Goal: Navigation & Orientation: Find specific page/section

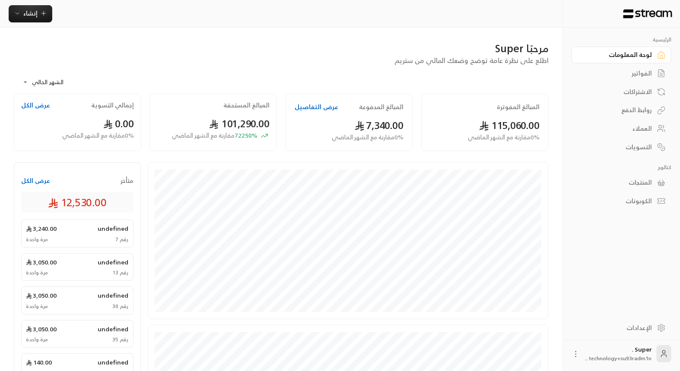
click at [643, 184] on div "المنتجات" at bounding box center [617, 182] width 70 height 9
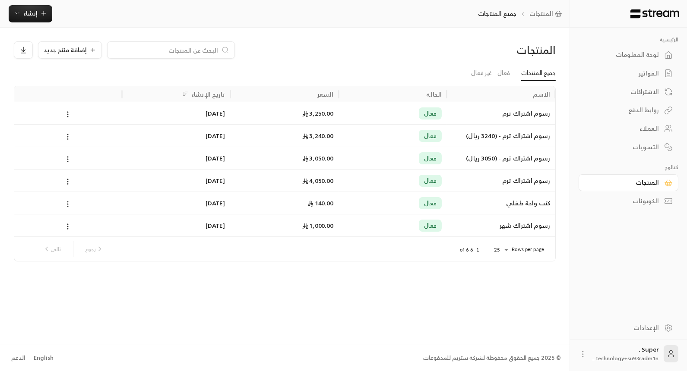
click at [635, 51] on div "لوحة المعلومات" at bounding box center [625, 55] width 70 height 9
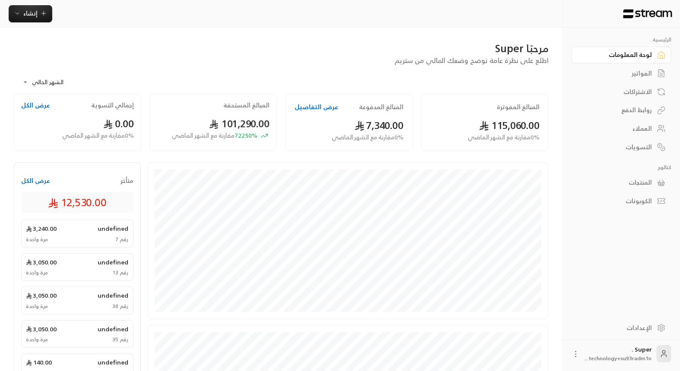
click at [310, 104] on button "عرض التفاصيل" at bounding box center [317, 107] width 44 height 9
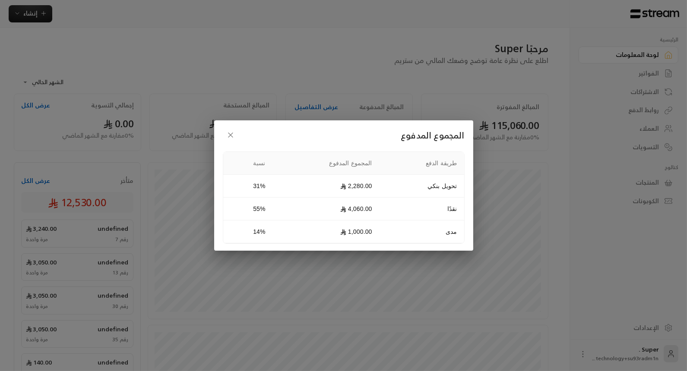
click at [310, 104] on div "المجموع المدفوع طريقة الدفع المجموع المدفوع نسبة تحويل بنكي 2,280.00 31% نقدًا …" at bounding box center [343, 185] width 687 height 371
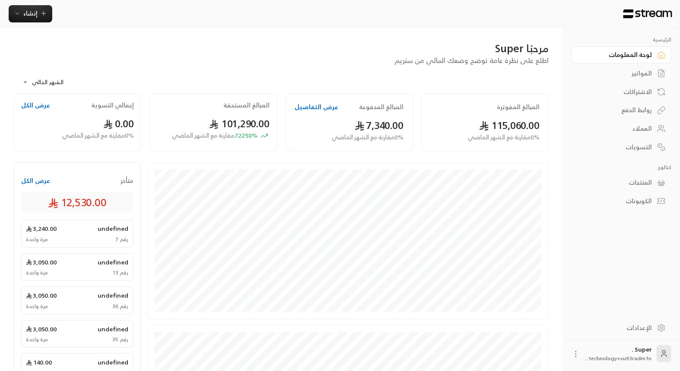
click at [310, 104] on button "عرض التفاصيل" at bounding box center [317, 107] width 44 height 9
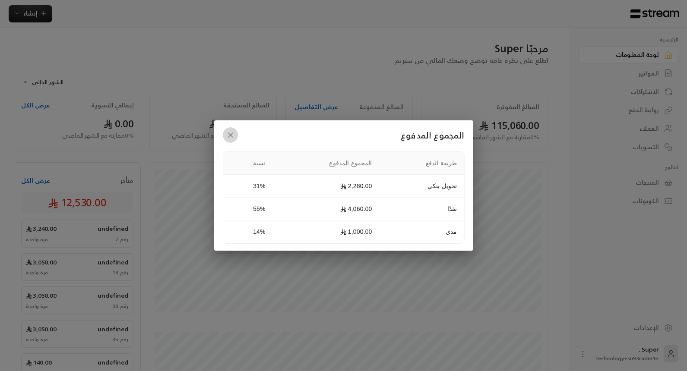
click at [228, 135] on icon "button" at bounding box center [230, 135] width 9 height 9
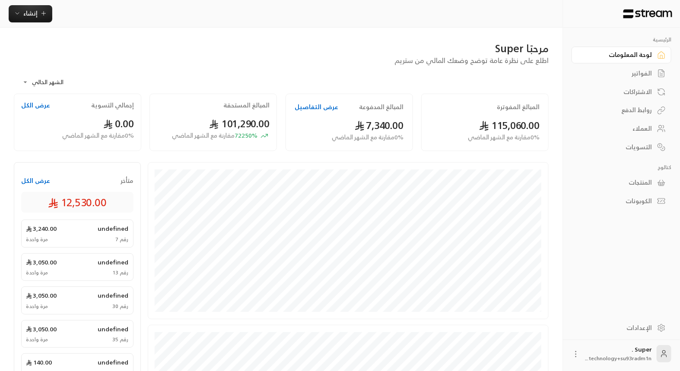
click at [643, 329] on div "الإعدادات" at bounding box center [617, 328] width 70 height 9
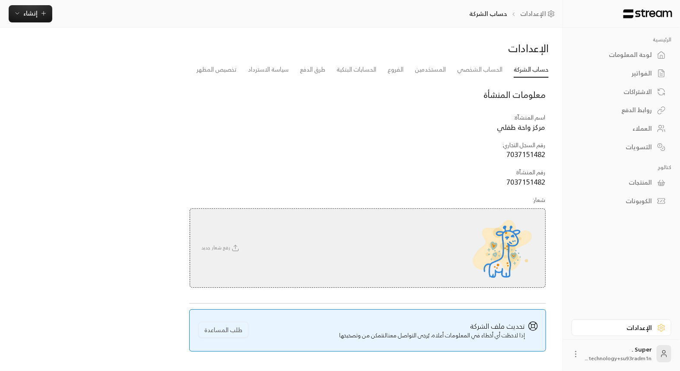
click at [629, 76] on div "الفواتير" at bounding box center [617, 73] width 70 height 9
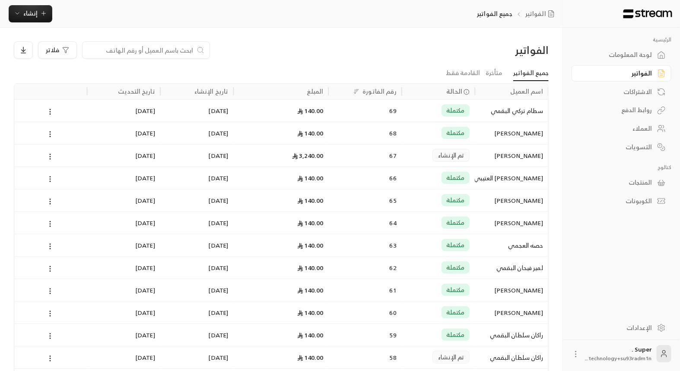
click at [638, 178] on div "المنتجات" at bounding box center [617, 182] width 70 height 9
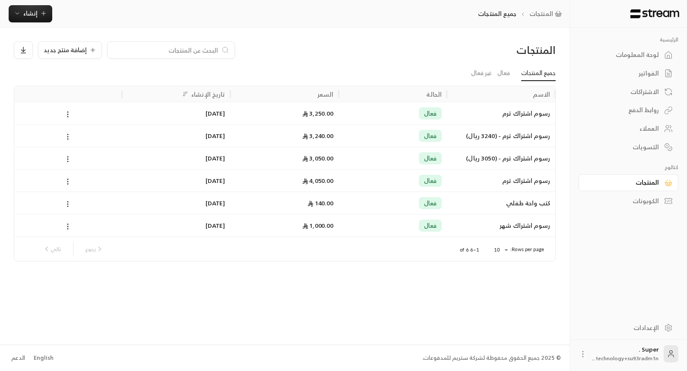
click at [488, 141] on div "رسوم اشتراك ترم - (3240 ريال)" at bounding box center [501, 136] width 98 height 22
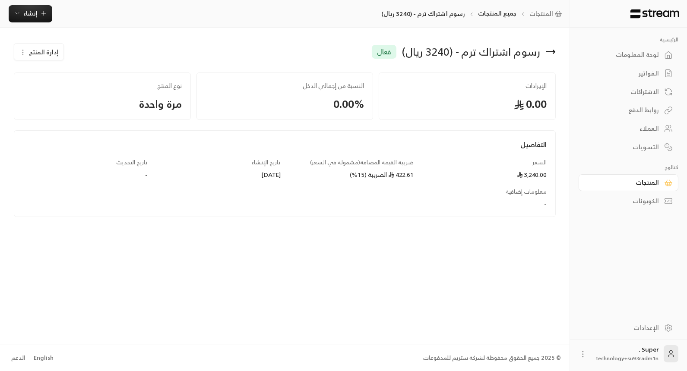
click at [640, 65] on link "الفواتير" at bounding box center [629, 73] width 100 height 17
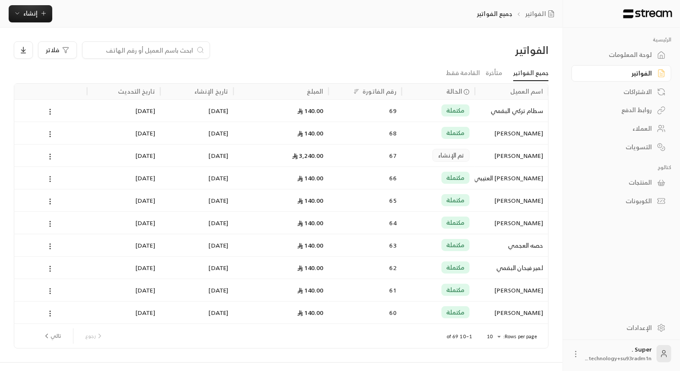
click at [638, 180] on div "المنتجات" at bounding box center [617, 182] width 70 height 9
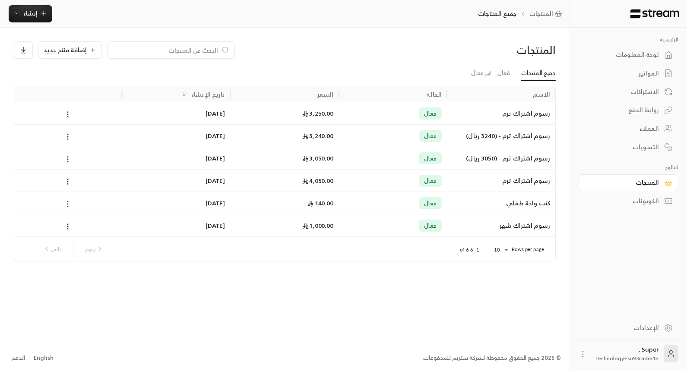
click at [506, 119] on div "رسوم اشتراك ترم" at bounding box center [501, 113] width 98 height 22
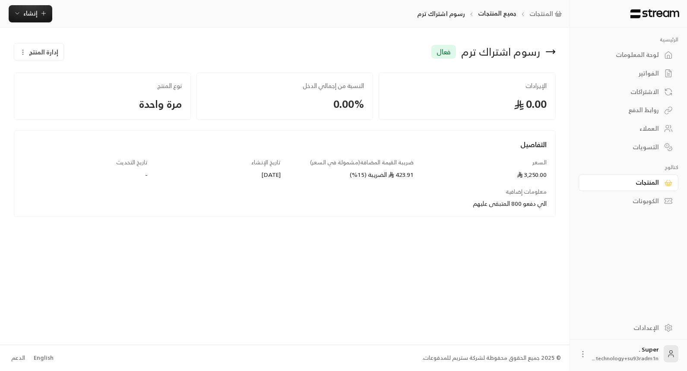
click at [648, 91] on div "الاشتراكات" at bounding box center [625, 92] width 70 height 9
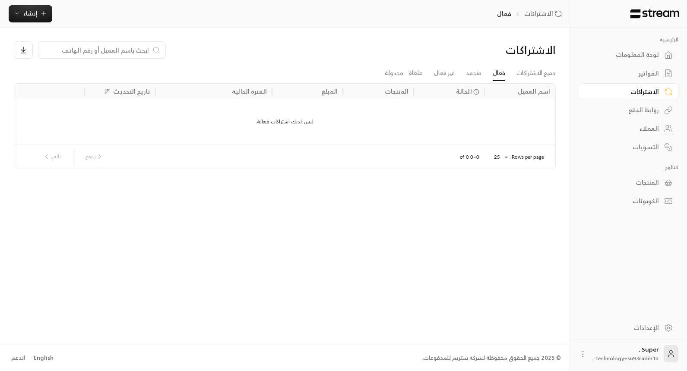
click at [638, 54] on div "لوحة المعلومات" at bounding box center [625, 55] width 70 height 9
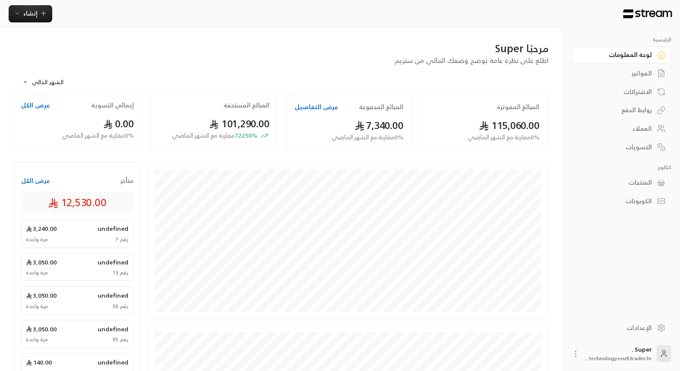
click at [645, 71] on div "الفواتير" at bounding box center [617, 73] width 70 height 9
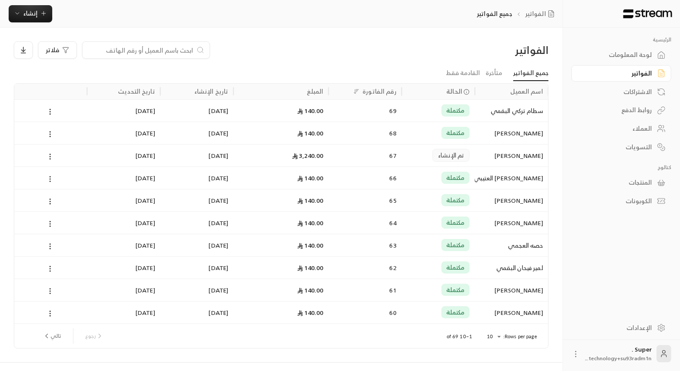
click at [648, 112] on div "روابط الدفع" at bounding box center [617, 110] width 70 height 9
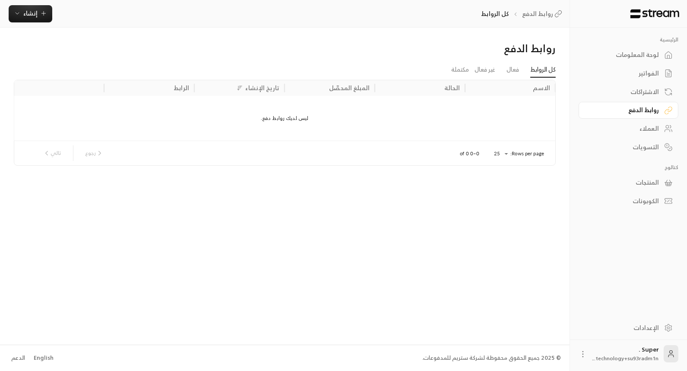
click at [655, 129] on div "العملاء" at bounding box center [625, 128] width 70 height 9
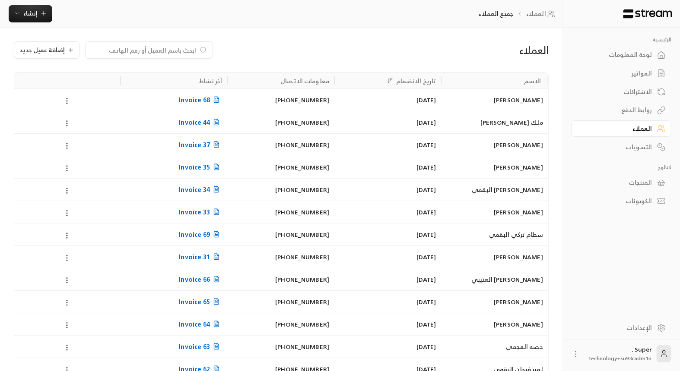
click at [641, 143] on div "التسويات" at bounding box center [617, 147] width 70 height 9
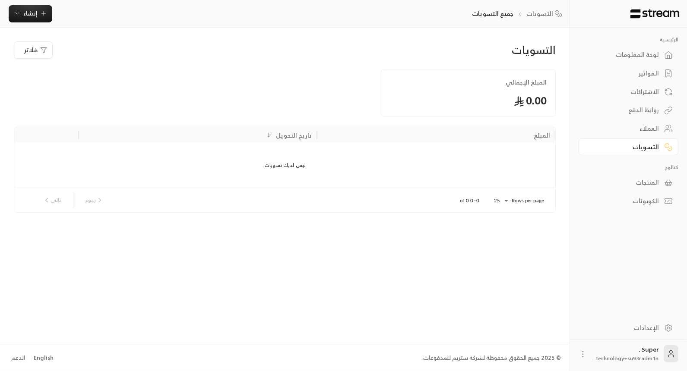
click at [633, 60] on link "لوحة المعلومات" at bounding box center [629, 55] width 100 height 17
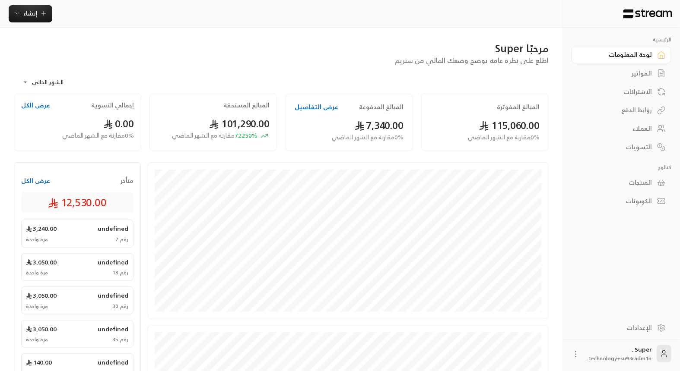
click at [27, 178] on button "عرض الكل" at bounding box center [35, 181] width 29 height 9
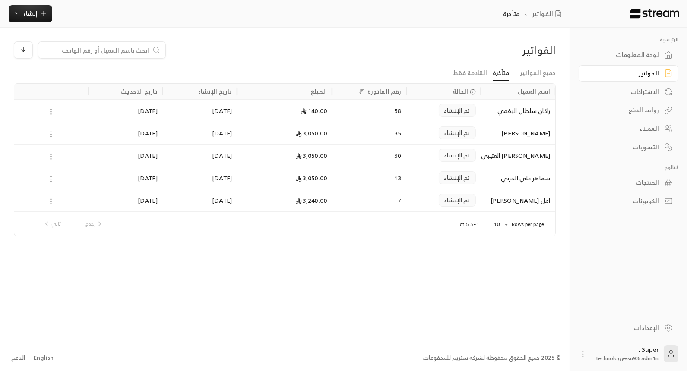
click at [563, 326] on div "الفواتير جميع الفواتير متأخرة القادمة فقط اسم العميل الحالة رقم الفاتورة المبلغ…" at bounding box center [285, 186] width 570 height 317
click at [648, 175] on link "المنتجات" at bounding box center [629, 182] width 100 height 17
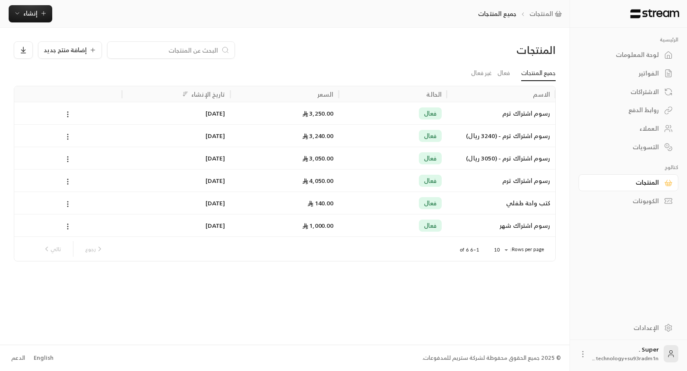
click at [583, 354] on icon at bounding box center [583, 354] width 9 height 9
click at [569, 353] on li "تسجيل الخروج" at bounding box center [563, 355] width 48 height 14
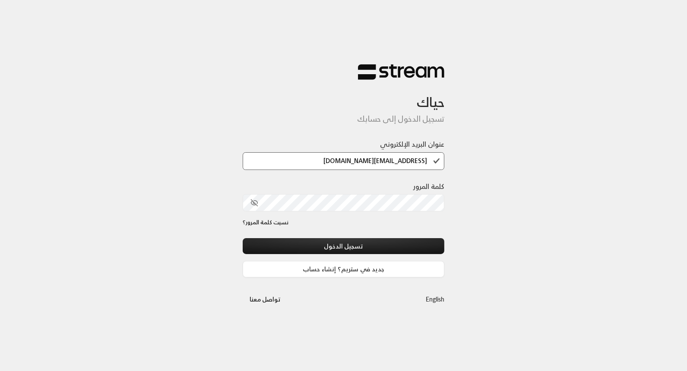
type input "[EMAIL_ADDRESS][DOMAIN_NAME]"
drag, startPoint x: 429, startPoint y: 161, endPoint x: 416, endPoint y: 180, distance: 23.6
click at [416, 180] on div "عنوان البريد الإلكتروني [EMAIL_ADDRESS][DOMAIN_NAME] كلمة المرور نسيت كلمة المر…" at bounding box center [344, 208] width 202 height 139
click at [431, 163] on input "[EMAIL_ADDRESS][DOMAIN_NAME]" at bounding box center [344, 161] width 202 height 18
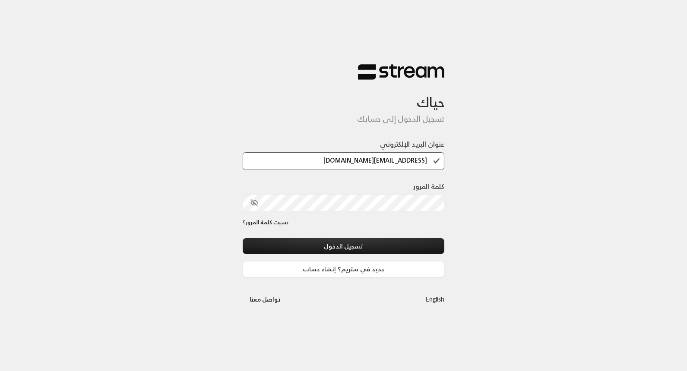
drag, startPoint x: 431, startPoint y: 163, endPoint x: 322, endPoint y: 161, distance: 109.3
click at [322, 161] on input "[EMAIL_ADDRESS][DOMAIN_NAME]" at bounding box center [344, 161] width 202 height 18
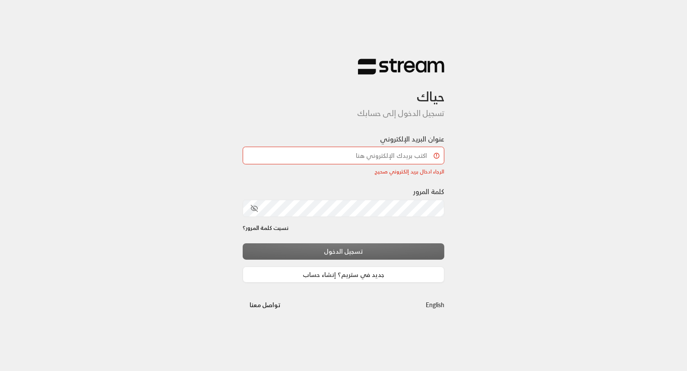
click at [322, 161] on input "عنوان البريد الإلكتروني" at bounding box center [344, 156] width 202 height 18
click at [331, 161] on input "عنوان البريد الإلكتروني" at bounding box center [344, 156] width 202 height 18
drag, startPoint x: 357, startPoint y: 143, endPoint x: 364, endPoint y: 154, distance: 13.2
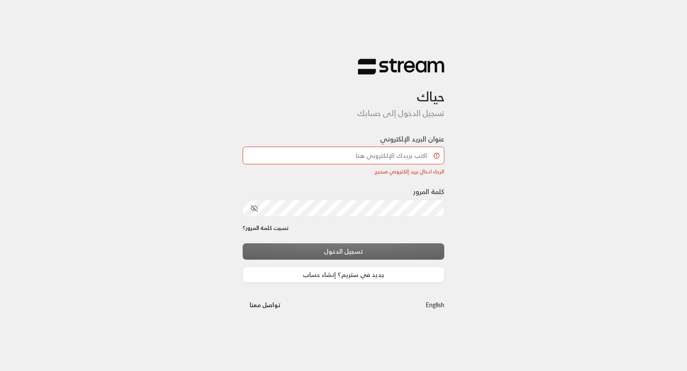
click at [364, 154] on div "عنوان البريد الإلكتروني الرجاء ادخال بريد إلكتروني صحيح الرجاء ادخال بريد إلكتر…" at bounding box center [344, 154] width 202 height 41
click at [364, 154] on input "عنوان البريد الإلكتروني" at bounding box center [344, 156] width 202 height 18
click at [371, 150] on input "عنوان البريد الإلكتروني" at bounding box center [344, 156] width 202 height 18
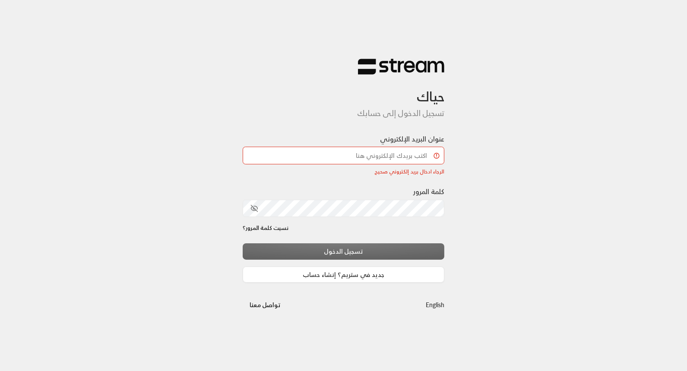
click at [244, 117] on h5 "تسجيل الدخول إلى حسابك" at bounding box center [344, 114] width 202 height 10
click at [308, 156] on input "عنوان البريد الإلكتروني" at bounding box center [344, 156] width 202 height 18
paste input "[EMAIL_ADDRESS][DOMAIN_NAME]"
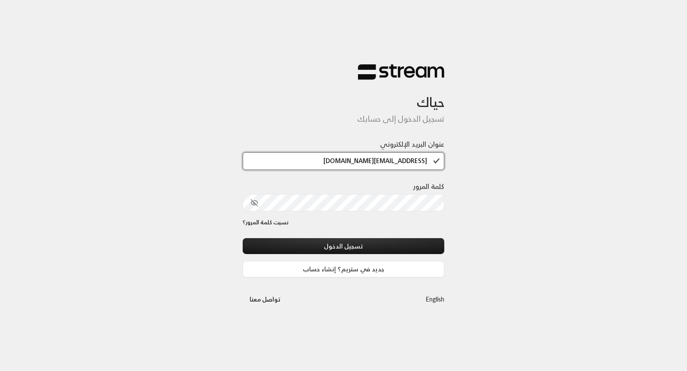
drag, startPoint x: 434, startPoint y: 160, endPoint x: 315, endPoint y: 150, distance: 119.2
click at [315, 150] on div "عنوان البريد الإلكتروني [EMAIL_ADDRESS][DOMAIN_NAME]" at bounding box center [344, 154] width 202 height 31
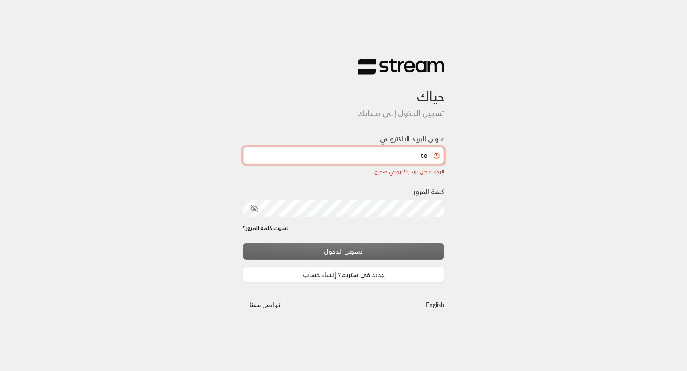
type input "t"
paste input "[EMAIL_ADDRESS][DOMAIN_NAME]"
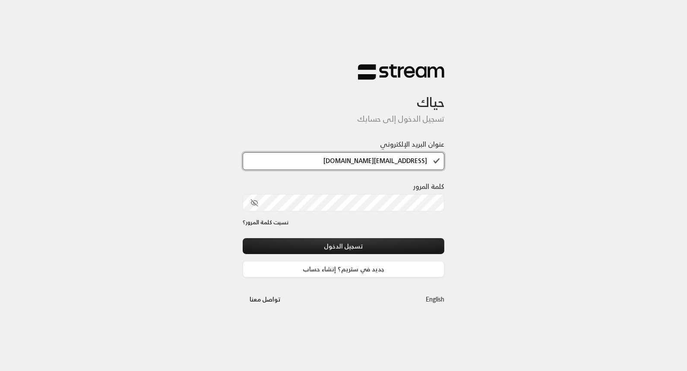
type input "[EMAIL_ADDRESS][DOMAIN_NAME]"
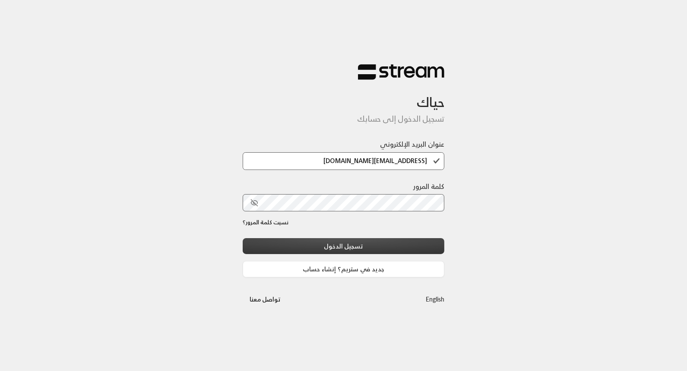
click at [434, 245] on button "تسجيل الدخول" at bounding box center [344, 246] width 202 height 16
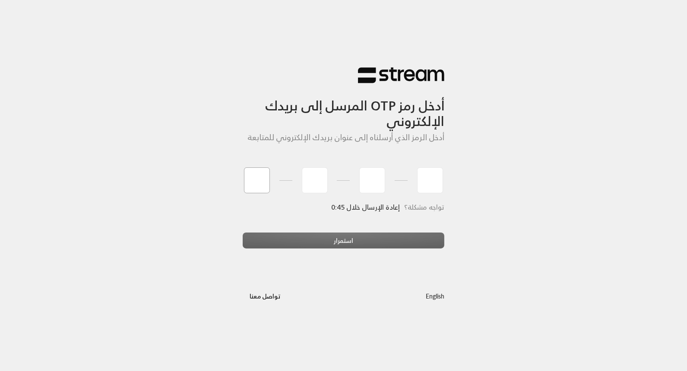
type input "0"
type input "8"
type input "2"
type input "9"
